Goal: Find specific page/section: Locate a particular part of the current website

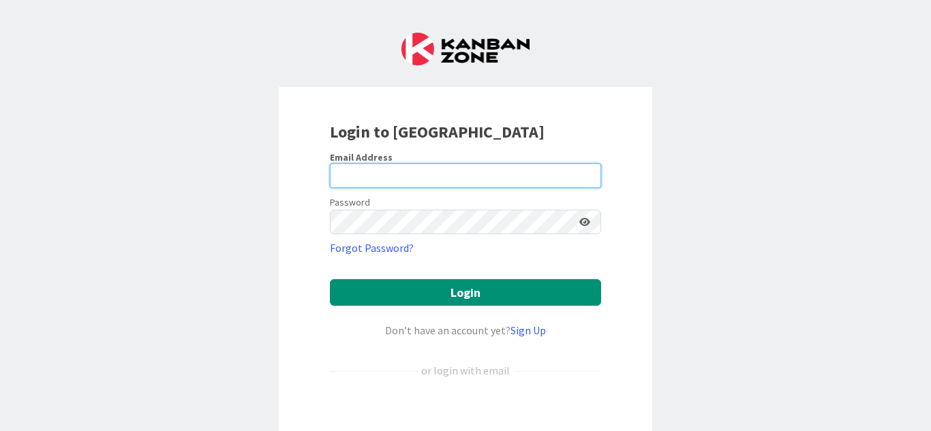
click at [359, 175] on input "email" at bounding box center [465, 176] width 271 height 25
type input "[EMAIL_ADDRESS][DOMAIN_NAME]"
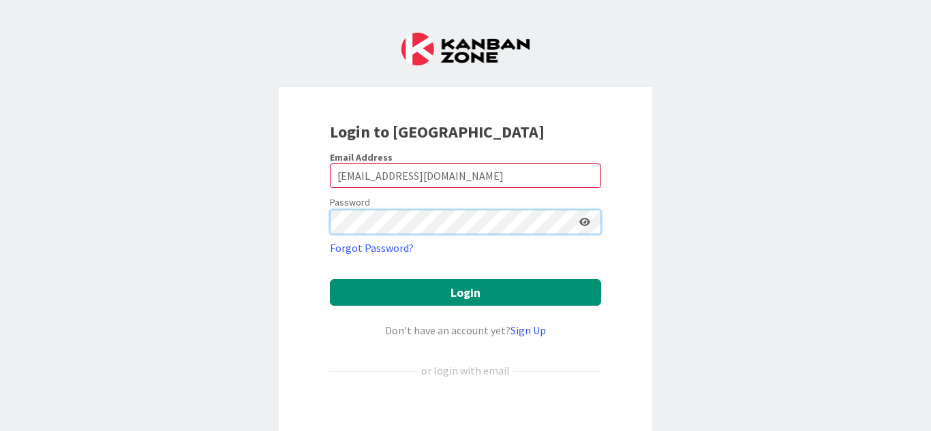
click at [330, 279] on button "Login" at bounding box center [465, 292] width 271 height 27
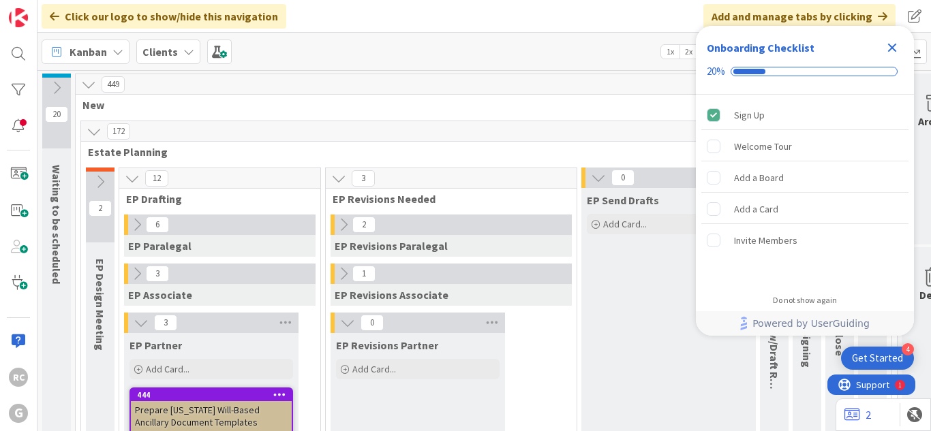
click at [894, 50] on icon "Close Checklist" at bounding box center [892, 48] width 9 height 9
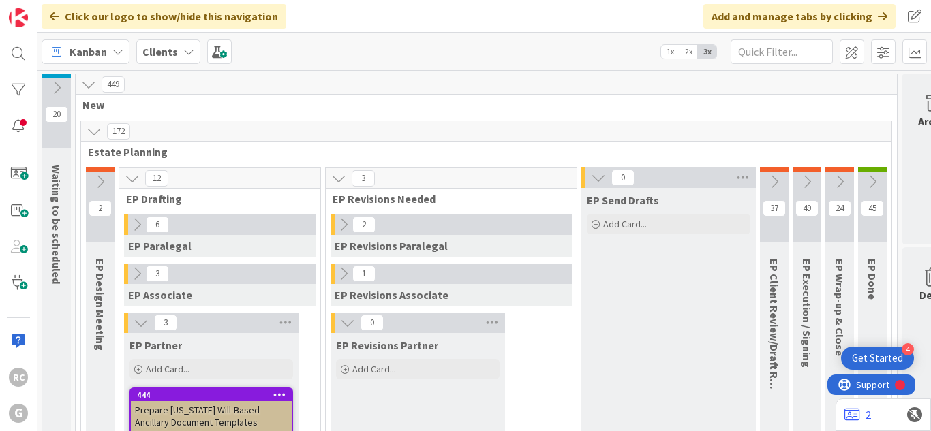
click at [569, 67] on div "Kanban Clients 1x 2x 3x" at bounding box center [484, 51] width 894 height 37
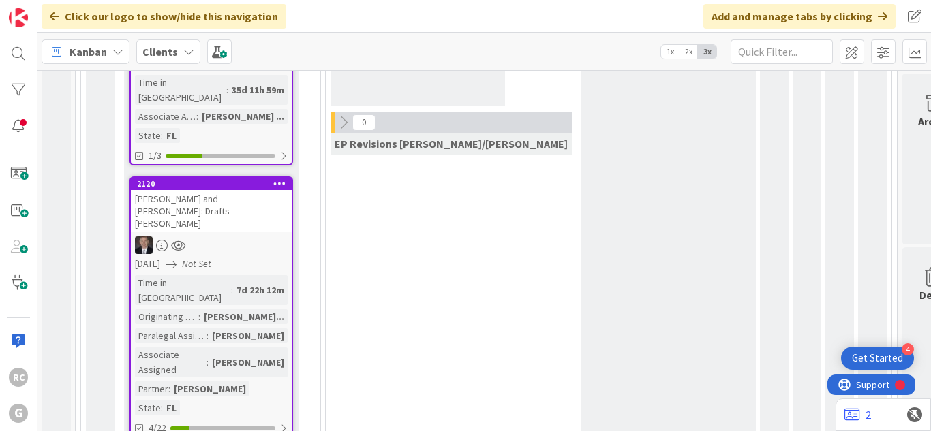
scroll to position [419, 0]
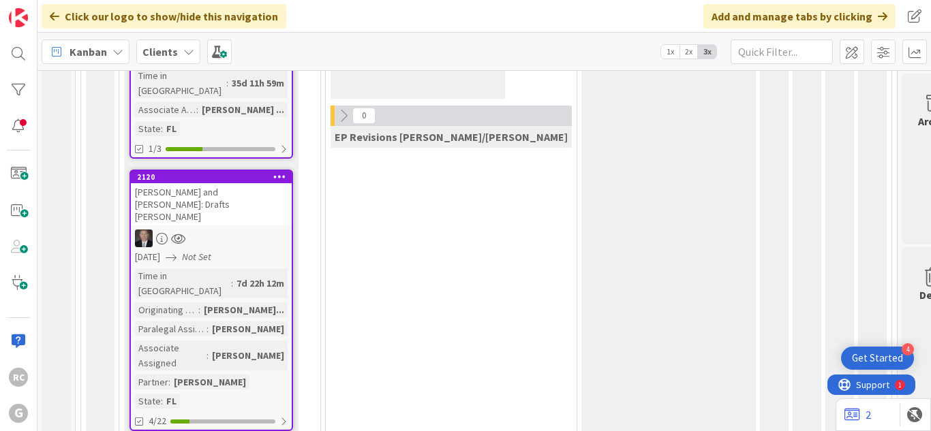
click at [192, 183] on div "[PERSON_NAME] and [PERSON_NAME]: Drafts [PERSON_NAME]" at bounding box center [211, 204] width 161 height 42
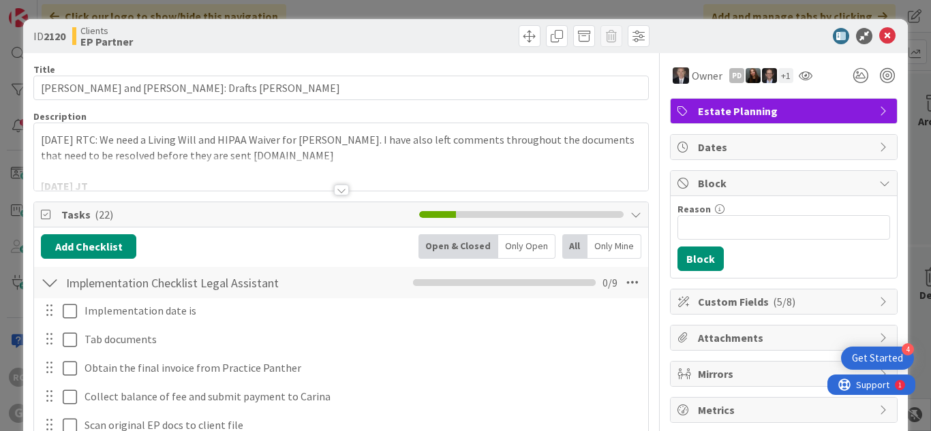
click at [337, 192] on div at bounding box center [341, 190] width 15 height 11
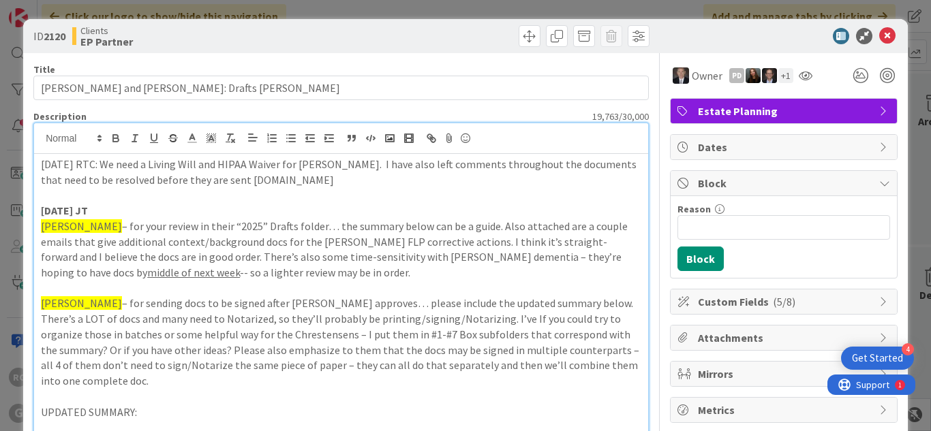
click at [288, 177] on p "[DATE] RTC: We need a Living Will and HIPAA Waiver for [PERSON_NAME]. I have al…" at bounding box center [341, 172] width 601 height 31
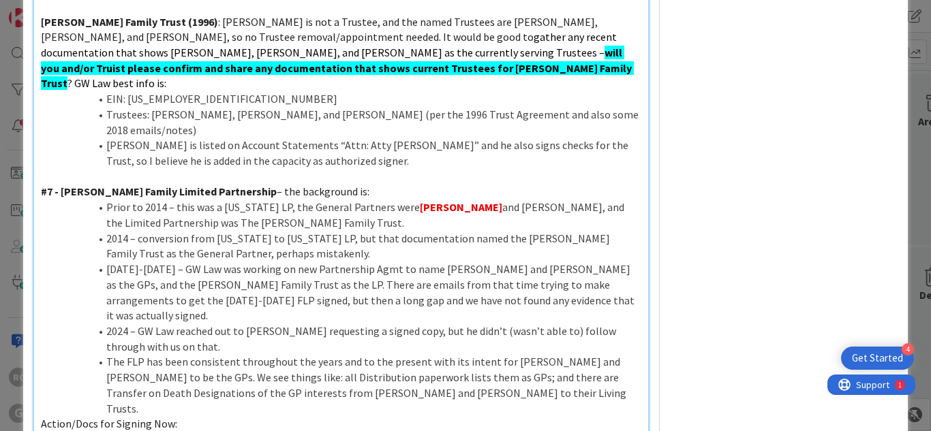
scroll to position [1118, 0]
